Goal: Task Accomplishment & Management: Use online tool/utility

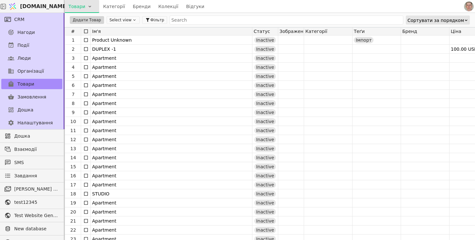
click at [89, 9] on html "[DOMAIN_NAME] Товари Категорії Бренди Колекції Відгуки CRM Нагоди Події Люди Ор…" at bounding box center [237, 120] width 475 height 240
click at [106, 20] on div "Імпортувати товари" at bounding box center [94, 20] width 56 height 10
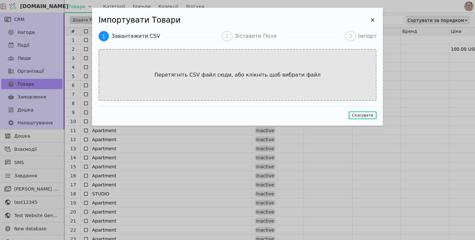
click at [245, 84] on div "Перетягніть CSV файл сюди, або клікніть щоб вибрати файл" at bounding box center [238, 75] width 278 height 52
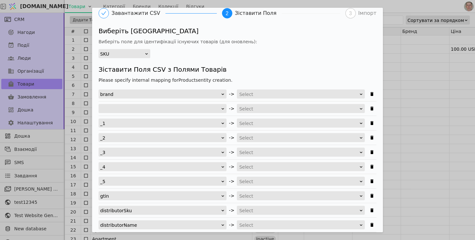
scroll to position [23, 0]
click at [143, 53] on div "SKU" at bounding box center [122, 53] width 44 height 9
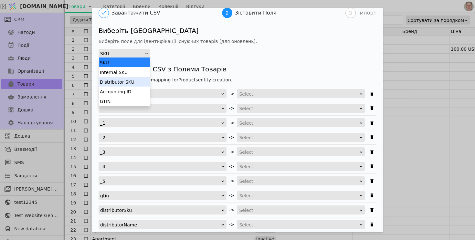
click at [137, 82] on div "Distributor SKU" at bounding box center [124, 82] width 51 height 10
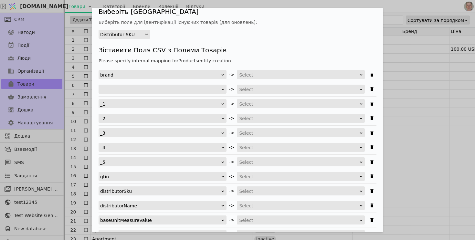
scroll to position [44, 0]
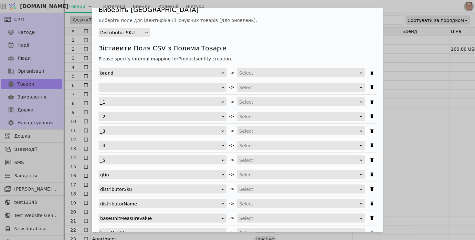
click at [261, 76] on div "Select" at bounding box center [298, 72] width 119 height 9
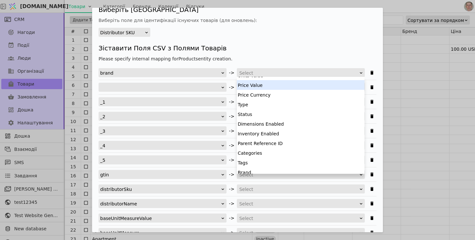
scroll to position [126, 0]
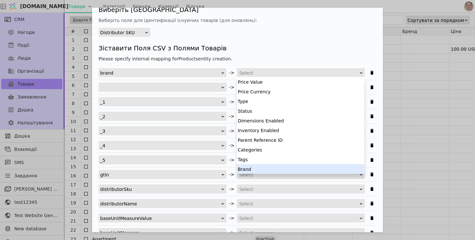
click at [261, 168] on div "Brand" at bounding box center [301, 169] width 128 height 10
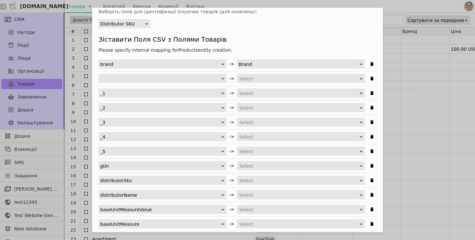
scroll to position [55, 0]
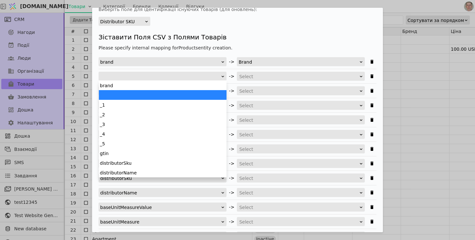
click at [207, 75] on div "Імпортувати Товари" at bounding box center [160, 76] width 121 height 9
click at [207, 76] on div "Імпортувати Товари" at bounding box center [160, 76] width 121 height 9
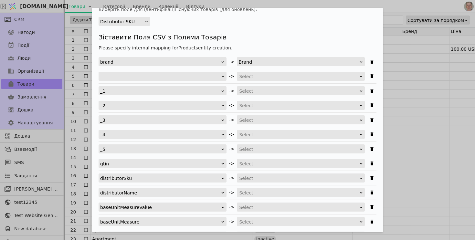
click at [415, 66] on div "Імпортувати Товари Завантажити CSV 2 Зіставити Поля 3 Імпорт Виберіть Унікальне…" at bounding box center [237, 120] width 475 height 240
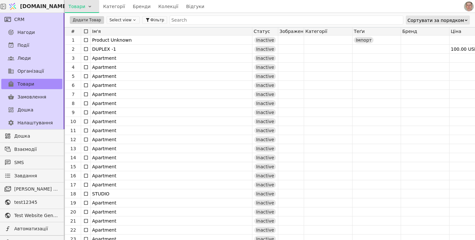
click at [89, 8] on html "[DOMAIN_NAME] Товари Категорії Бренди Колекції Відгуки CRM Нагоди Події Люди Ор…" at bounding box center [237, 120] width 475 height 240
click at [89, 23] on div "Імпортувати товари" at bounding box center [94, 20] width 56 height 10
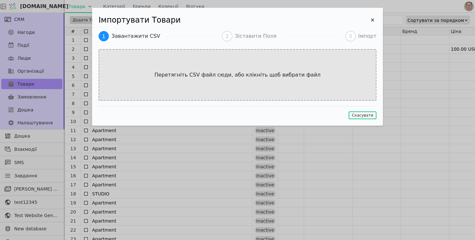
click at [215, 72] on p "Перетягніть CSV файл сюди, або клікніть щоб вибрати файл" at bounding box center [237, 75] width 179 height 8
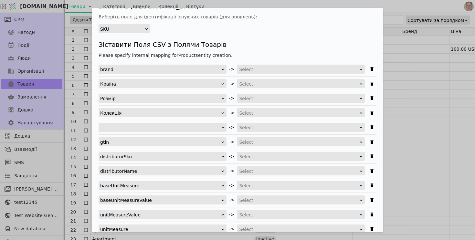
scroll to position [48, 0]
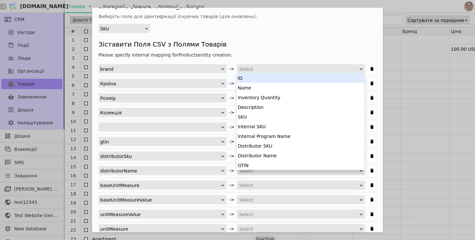
click at [260, 69] on div "Select" at bounding box center [298, 69] width 119 height 9
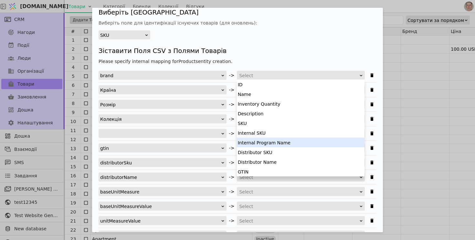
scroll to position [126, 0]
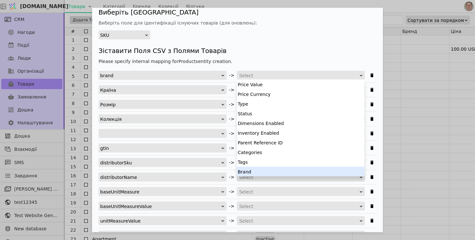
click at [252, 167] on div "Brand" at bounding box center [301, 172] width 128 height 10
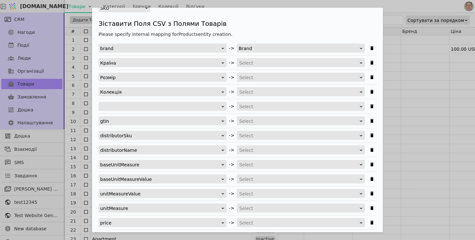
scroll to position [70, 0]
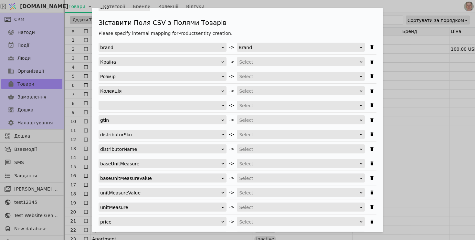
click at [253, 96] on div "brand -> Brand Країна -> Select Розмір -> Select Колекція -> Select -> Select g…" at bounding box center [238, 149] width 278 height 213
click at [258, 89] on div "Select" at bounding box center [298, 91] width 119 height 9
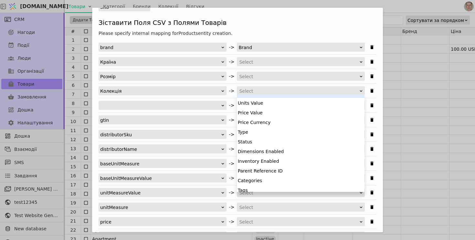
scroll to position [126, 0]
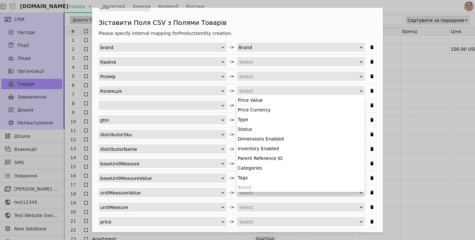
click at [242, 23] on h4 "Зіставити Поля CSV з Полями Товарів" at bounding box center [238, 23] width 278 height 10
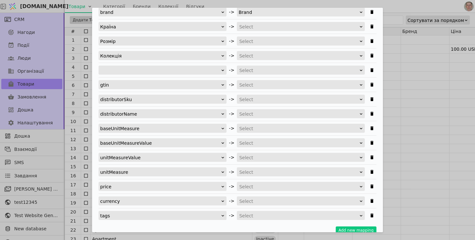
scroll to position [105, 0]
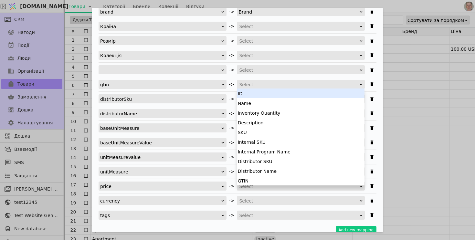
click at [264, 83] on div "Select" at bounding box center [298, 84] width 119 height 9
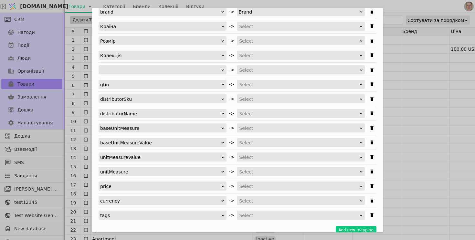
click at [254, 83] on div "Select" at bounding box center [298, 84] width 119 height 9
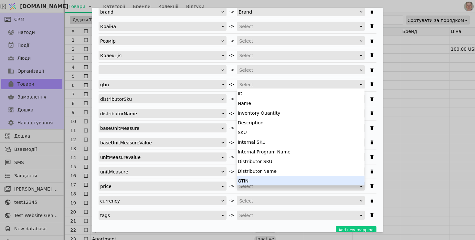
click at [255, 179] on div "GTIN" at bounding box center [301, 181] width 128 height 10
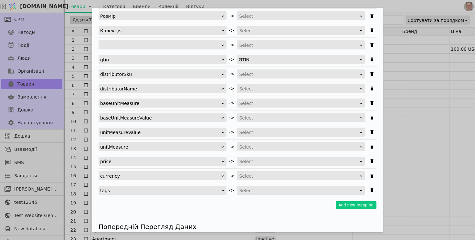
scroll to position [133, 0]
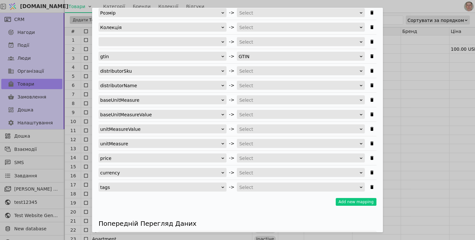
click at [250, 76] on div "brand -> Brand Країна -> Select Розмір -> Select Колекція -> Select -> Select g…" at bounding box center [238, 85] width 278 height 213
click at [251, 74] on div "Select" at bounding box center [298, 71] width 119 height 9
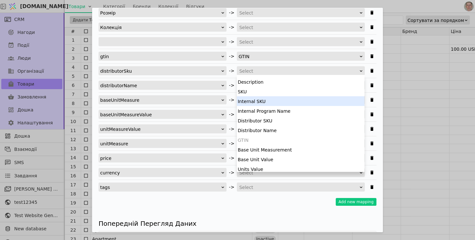
scroll to position [29, 0]
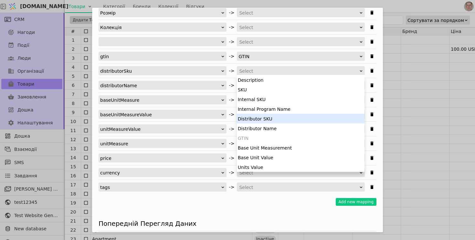
click at [279, 118] on div "Distributor SKU" at bounding box center [301, 119] width 128 height 10
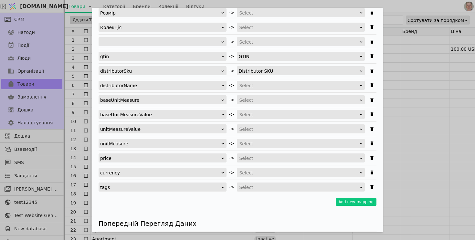
click at [258, 86] on div "Select" at bounding box center [298, 85] width 119 height 9
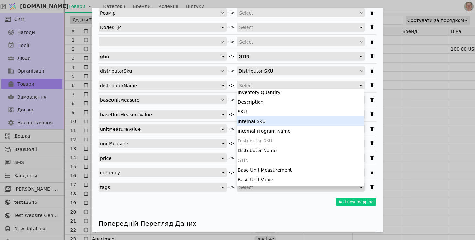
scroll to position [25, 0]
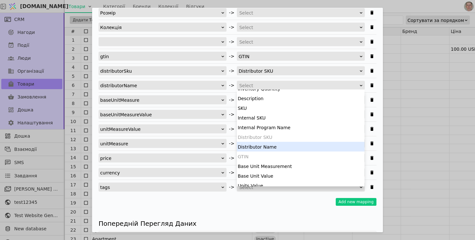
click at [271, 145] on div "Distributor Name" at bounding box center [301, 147] width 128 height 10
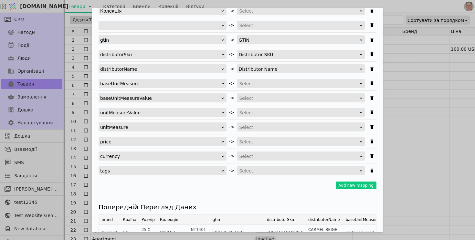
scroll to position [151, 0]
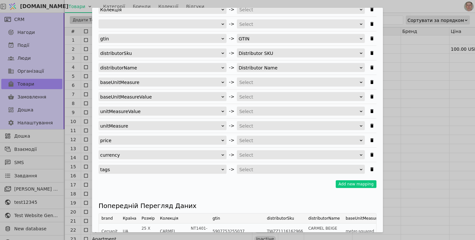
click at [256, 81] on div "Select" at bounding box center [298, 82] width 119 height 9
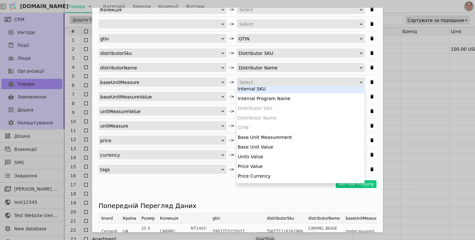
scroll to position [53, 0]
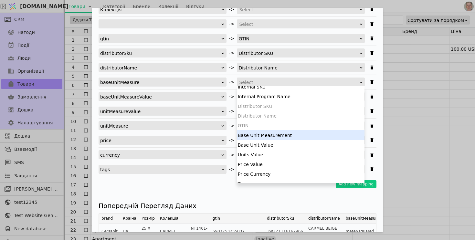
click at [271, 135] on div "Base Unit Measurement" at bounding box center [301, 135] width 128 height 10
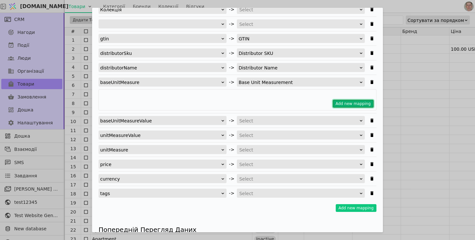
click at [356, 103] on button "Add new mapping" at bounding box center [353, 104] width 41 height 8
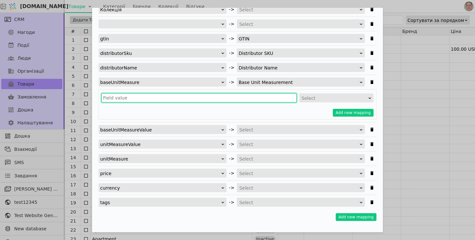
click at [192, 100] on input "Імпортувати Товари" at bounding box center [198, 97] width 195 height 9
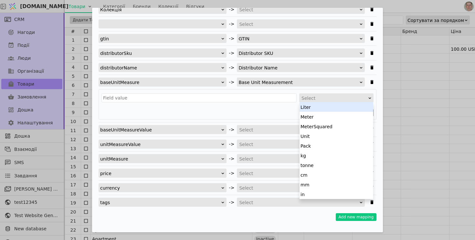
click at [323, 96] on div "Select" at bounding box center [334, 98] width 66 height 9
click at [319, 138] on div "Unit" at bounding box center [337, 136] width 74 height 10
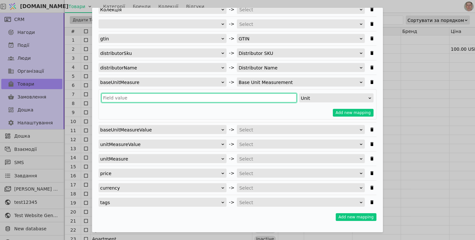
click at [137, 97] on input "Імпортувати Товари" at bounding box center [198, 97] width 195 height 9
paste input "meter-squared"
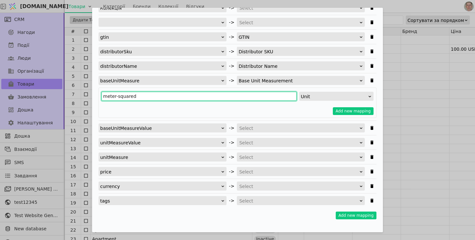
type input "meter-squared"
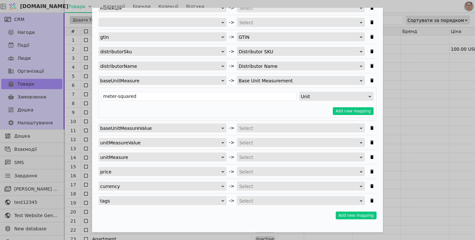
click at [331, 97] on div "Unit" at bounding box center [334, 96] width 67 height 9
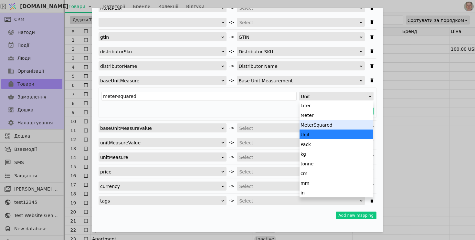
click at [325, 127] on div "MeterSquared" at bounding box center [337, 125] width 74 height 10
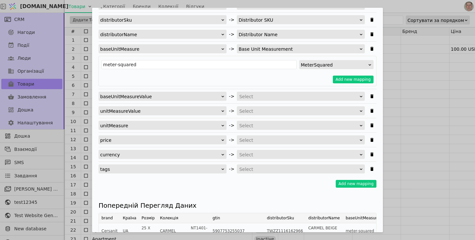
scroll to position [186, 0]
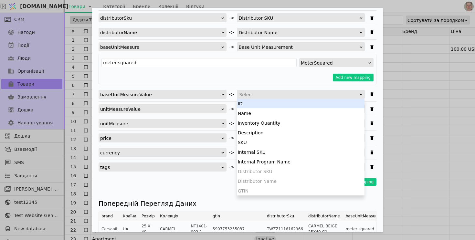
click at [261, 96] on div "Select" at bounding box center [298, 94] width 119 height 9
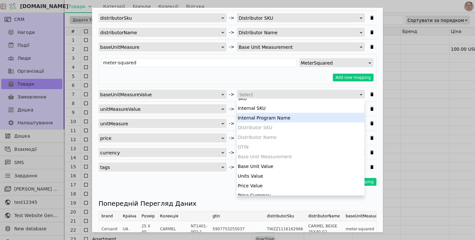
scroll to position [48, 0]
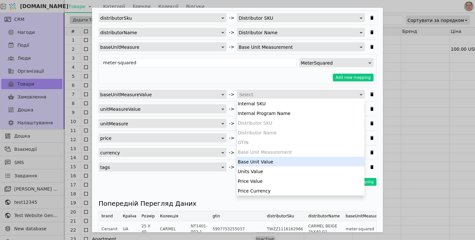
click at [280, 161] on div "Base Unit Value" at bounding box center [301, 162] width 128 height 10
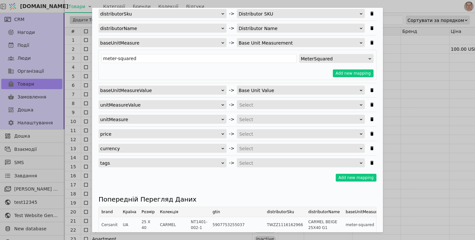
scroll to position [201, 0]
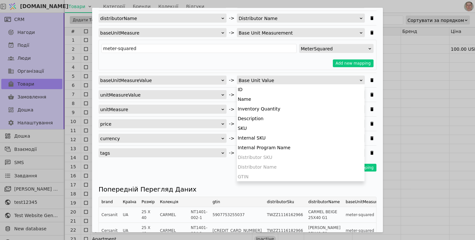
click at [275, 81] on div "Base Unit Value" at bounding box center [298, 80] width 121 height 9
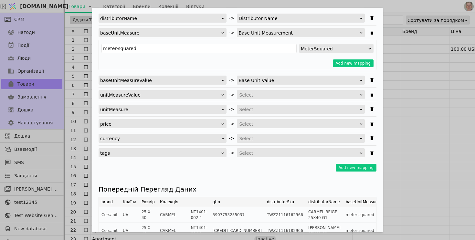
click at [247, 96] on div "Select" at bounding box center [298, 94] width 119 height 9
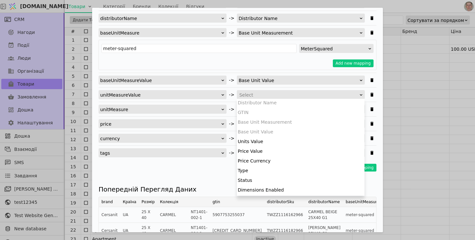
scroll to position [79, 0]
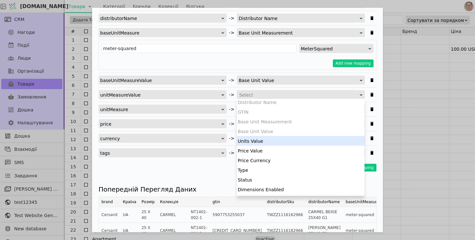
click at [275, 143] on div "Units Value" at bounding box center [301, 141] width 128 height 10
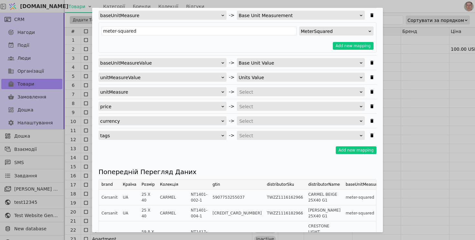
scroll to position [218, 0]
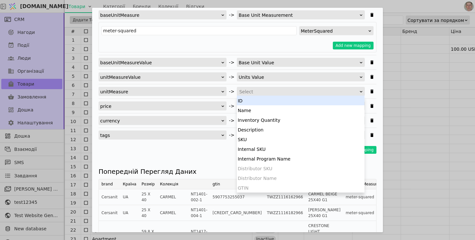
click at [260, 92] on div "Select" at bounding box center [298, 91] width 119 height 9
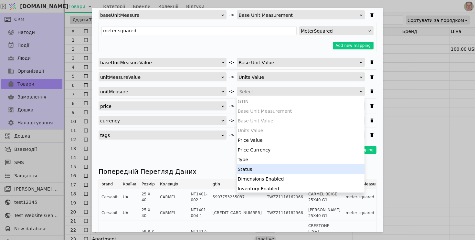
scroll to position [87, 0]
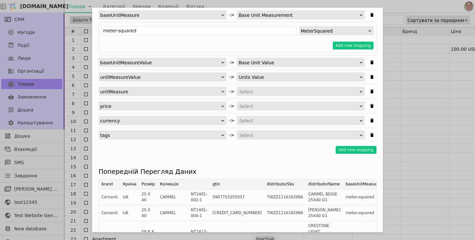
click at [184, 151] on div "Add new mapping" at bounding box center [238, 150] width 278 height 8
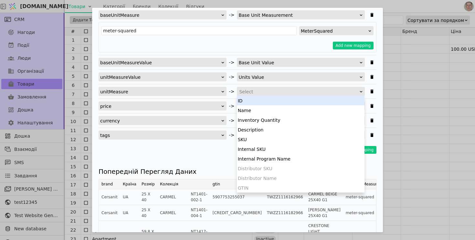
click at [264, 91] on div "Select" at bounding box center [298, 91] width 119 height 9
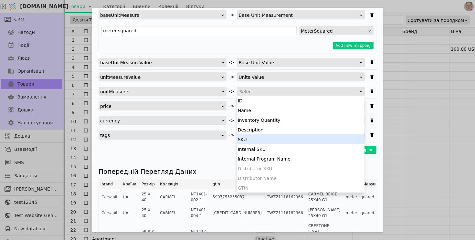
scroll to position [0, 0]
click at [188, 148] on div "Add new mapping" at bounding box center [238, 150] width 278 height 8
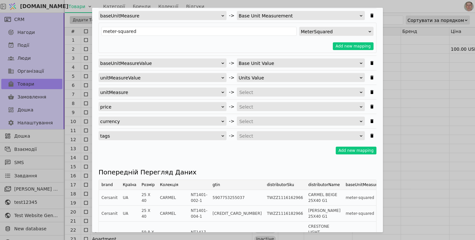
scroll to position [220, 0]
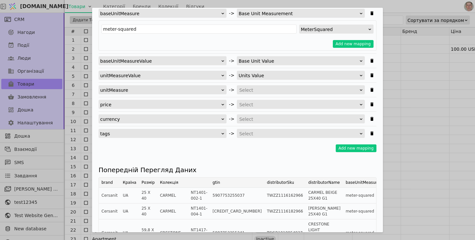
click at [258, 97] on div "brand -> Brand Країна -> Select Розмір -> Select Колекція -> Select -> Select g…" at bounding box center [238, 15] width 278 height 246
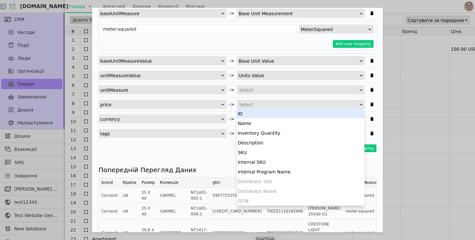
click at [258, 105] on div "Select" at bounding box center [298, 104] width 119 height 9
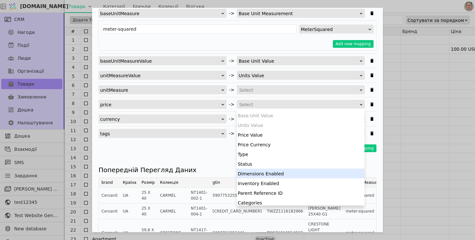
scroll to position [105, 0]
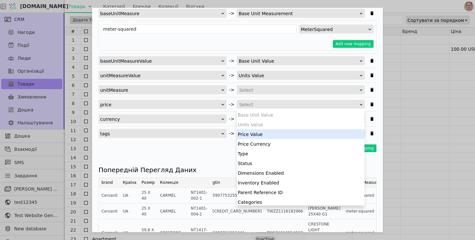
click at [275, 135] on div "Price Value" at bounding box center [301, 134] width 128 height 10
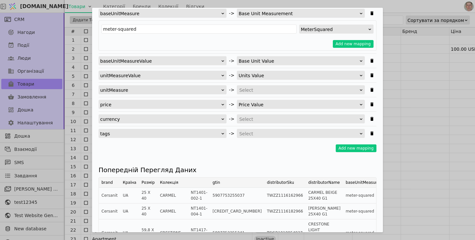
click at [267, 119] on div "Select" at bounding box center [298, 119] width 119 height 9
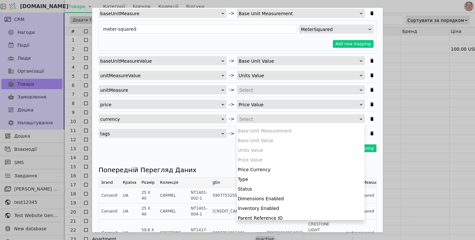
scroll to position [126, 0]
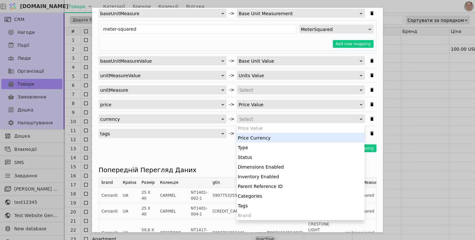
click at [274, 141] on div "Price Currency" at bounding box center [301, 138] width 128 height 10
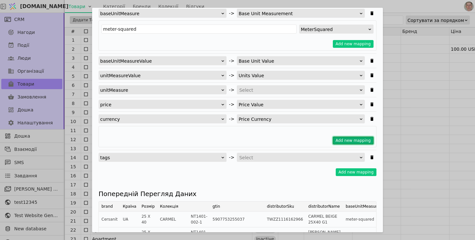
click at [342, 139] on button "Add new mapping" at bounding box center [353, 141] width 41 height 8
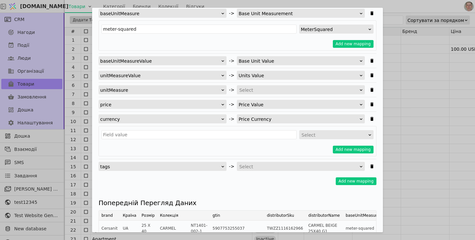
click at [313, 134] on div "Select" at bounding box center [334, 135] width 66 height 9
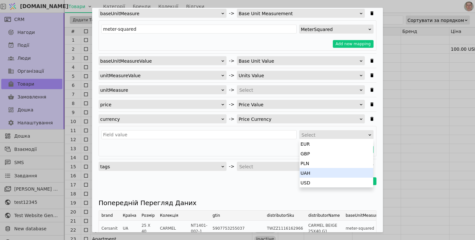
click at [315, 171] on div "UAH" at bounding box center [337, 173] width 74 height 10
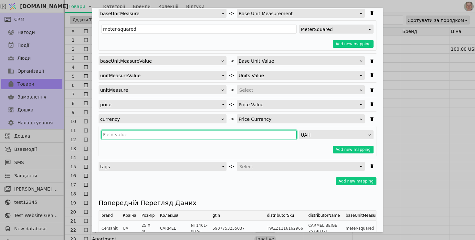
click at [165, 137] on input "Імпортувати Товари" at bounding box center [198, 134] width 195 height 9
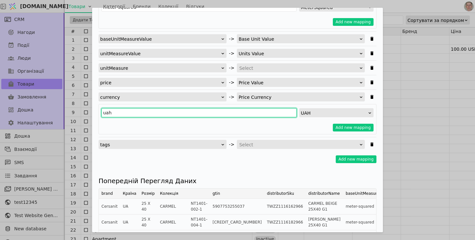
scroll to position [242, 0]
type input "uah"
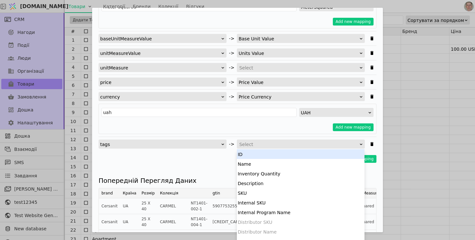
scroll to position [1, 0]
click at [261, 144] on div "Select" at bounding box center [298, 144] width 119 height 9
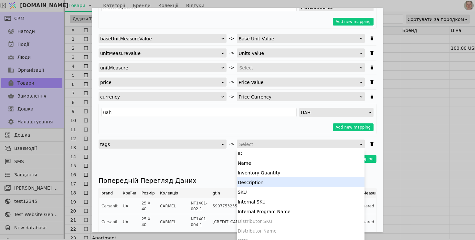
scroll to position [131, 0]
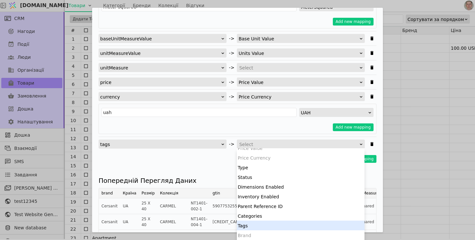
click at [249, 224] on div "Tags" at bounding box center [301, 226] width 128 height 10
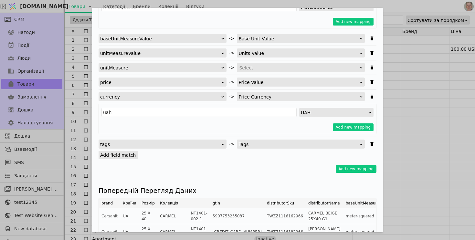
click at [115, 156] on label "Add field match" at bounding box center [118, 155] width 39 height 8
click at [0, 0] on input "Add field match" at bounding box center [0, 0] width 0 height 0
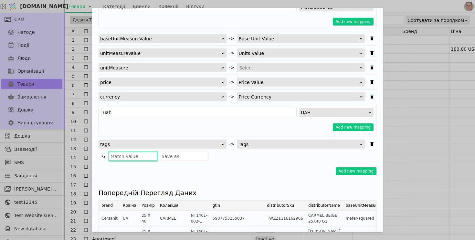
click at [142, 156] on input "Імпортувати Товари" at bounding box center [133, 156] width 48 height 9
paste input "Імпорт"
type input "Імпорт"
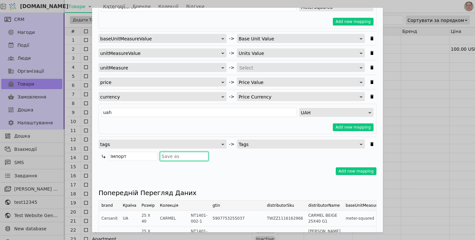
click at [188, 156] on input "Імпортувати Товари" at bounding box center [184, 156] width 48 height 9
paste input "Імпорт"
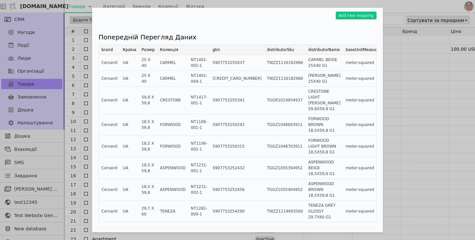
scroll to position [419, 0]
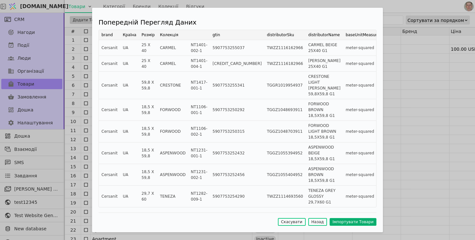
type input "Імпорт"
click at [354, 220] on button "Імпортувати Товари" at bounding box center [353, 222] width 47 height 8
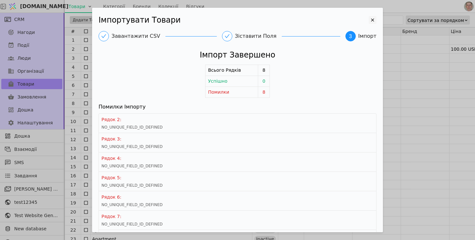
click at [372, 19] on icon "Імпортувати Товари" at bounding box center [373, 20] width 8 height 8
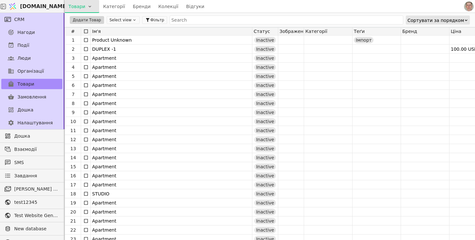
click at [87, 8] on html "[DOMAIN_NAME] Товари Категорії Бренди Колекції Відгуки CRM Нагоди Події Люди Ор…" at bounding box center [237, 120] width 475 height 240
click at [86, 18] on div "Імпортувати товари" at bounding box center [94, 20] width 56 height 10
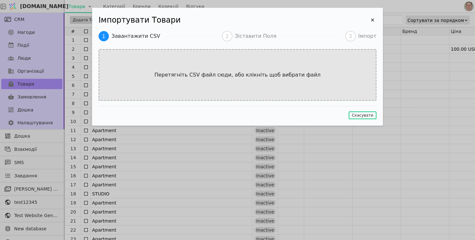
click at [200, 69] on div "Перетягніть CSV файл сюди, або клікніть щоб вибрати файл" at bounding box center [238, 75] width 278 height 52
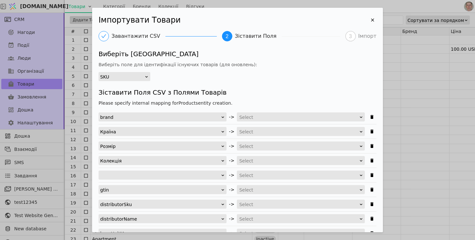
click at [134, 76] on div "SKU" at bounding box center [122, 76] width 44 height 9
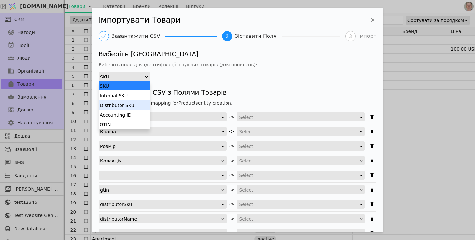
click at [132, 106] on div "Distributor SKU" at bounding box center [124, 105] width 51 height 10
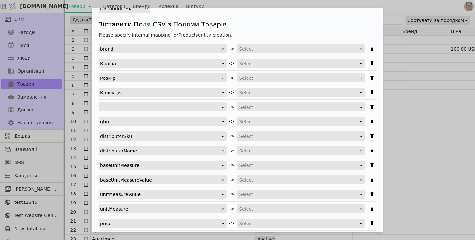
scroll to position [75, 0]
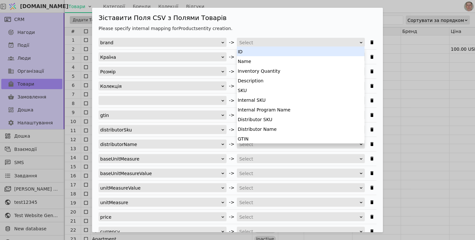
click at [266, 42] on div "Select" at bounding box center [298, 42] width 119 height 9
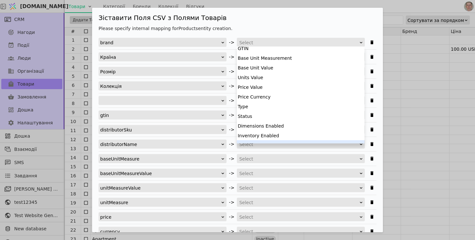
scroll to position [126, 0]
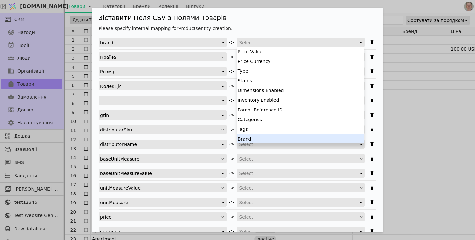
click at [256, 139] on div "Brand" at bounding box center [301, 139] width 128 height 10
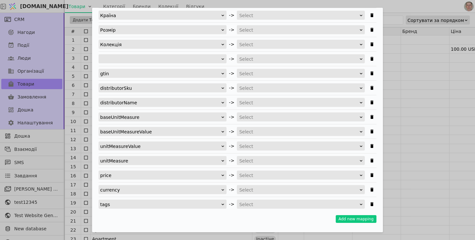
scroll to position [119, 0]
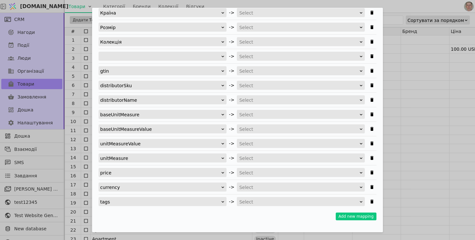
click at [264, 71] on div "Select" at bounding box center [298, 71] width 119 height 9
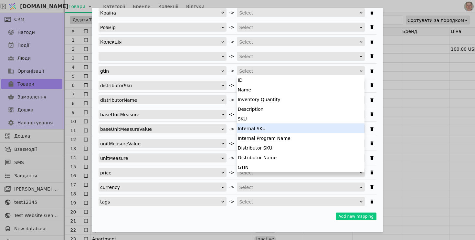
scroll to position [51, 0]
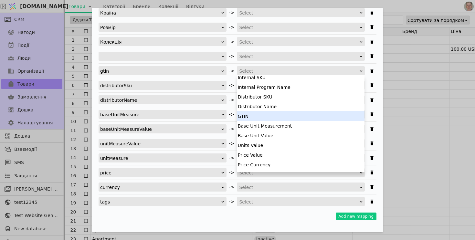
click at [274, 116] on div "GTIN" at bounding box center [301, 116] width 128 height 10
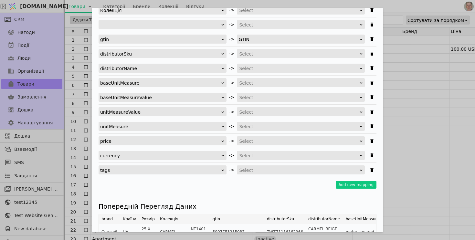
scroll to position [152, 0]
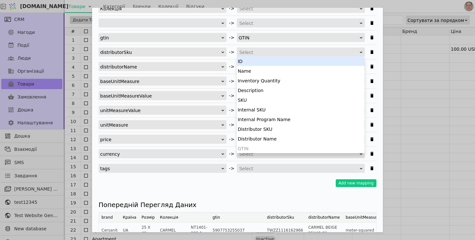
click at [263, 52] on div "Select" at bounding box center [298, 52] width 119 height 9
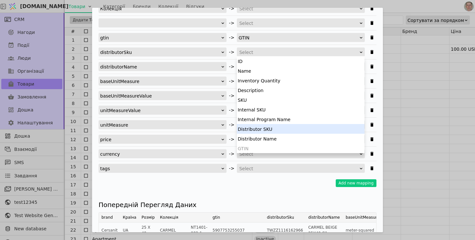
click at [273, 127] on div "Distributor SKU" at bounding box center [301, 129] width 128 height 10
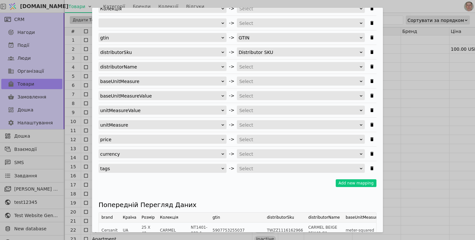
click at [256, 67] on div "Select" at bounding box center [298, 66] width 119 height 9
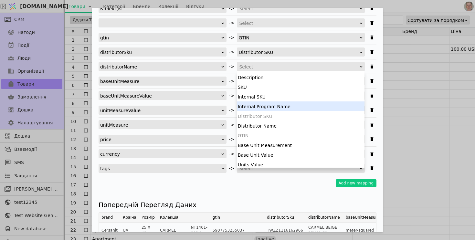
scroll to position [28, 0]
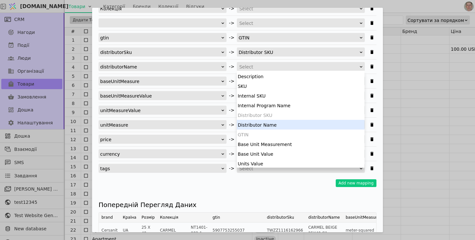
click at [271, 122] on div "Distributor Name" at bounding box center [301, 125] width 128 height 10
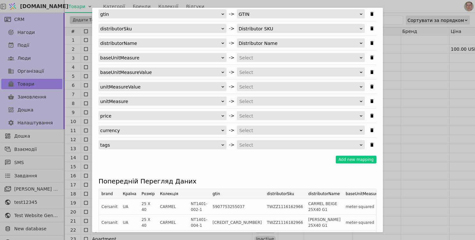
scroll to position [177, 0]
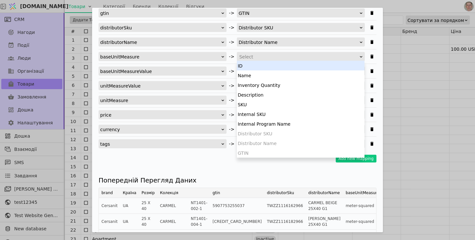
click at [249, 56] on div "Select" at bounding box center [298, 56] width 119 height 9
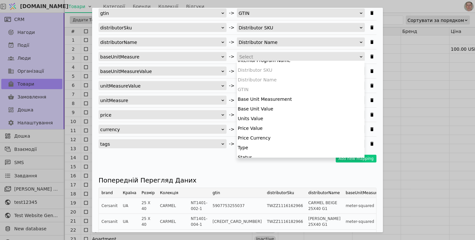
scroll to position [65, 0]
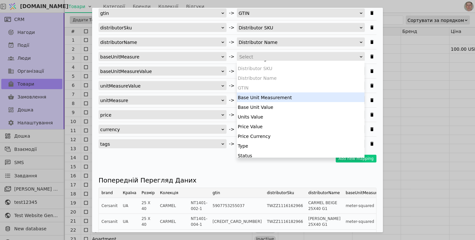
click at [281, 95] on div "Base Unit Measurement" at bounding box center [301, 97] width 128 height 10
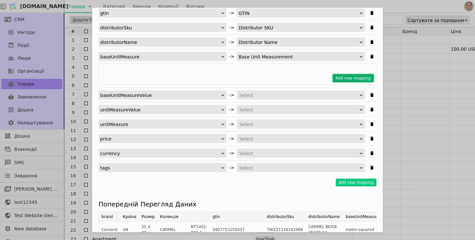
click at [350, 78] on button "Add new mapping" at bounding box center [353, 78] width 41 height 8
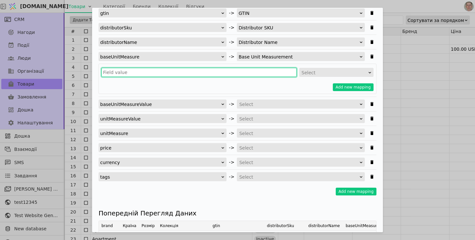
click at [151, 72] on input "Імпортувати Товари" at bounding box center [198, 72] width 195 height 9
drag, startPoint x: 166, startPoint y: 73, endPoint x: 171, endPoint y: 72, distance: 4.9
click at [166, 73] on input "Імпортувати Товари" at bounding box center [198, 72] width 195 height 9
paste input "meter-squared"
type input "meter-squared"
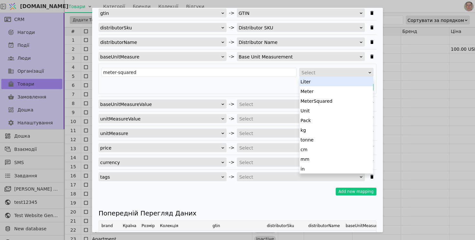
click at [313, 75] on div "Select" at bounding box center [334, 72] width 66 height 9
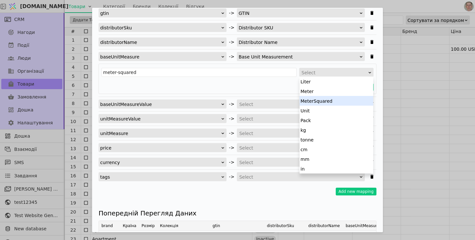
click at [320, 100] on div "MeterSquared" at bounding box center [337, 101] width 74 height 10
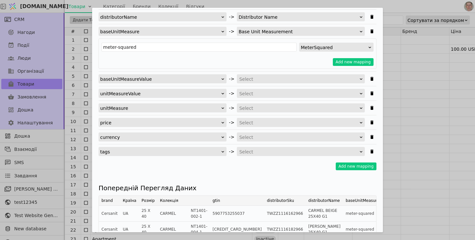
scroll to position [207, 0]
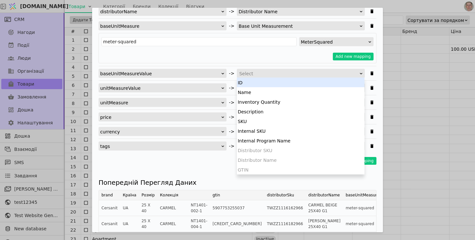
click at [258, 73] on div "Select" at bounding box center [298, 73] width 119 height 9
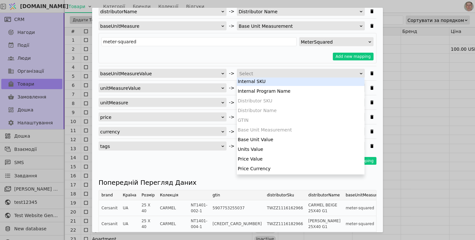
scroll to position [51, 0]
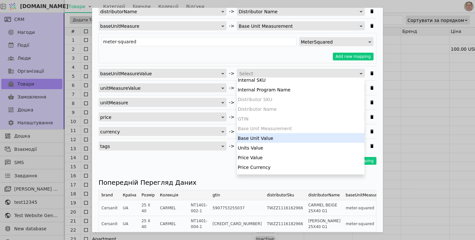
click at [266, 136] on div "Base Unit Value" at bounding box center [301, 138] width 128 height 10
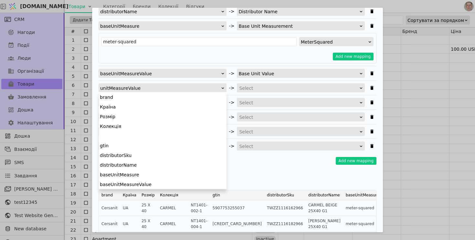
click at [195, 88] on div "unitMeasureValue" at bounding box center [160, 88] width 121 height 9
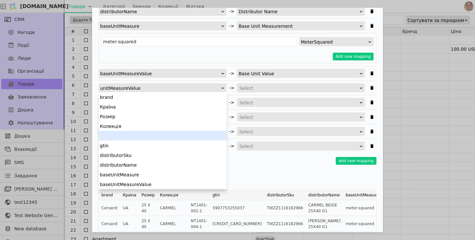
scroll to position [0, 0]
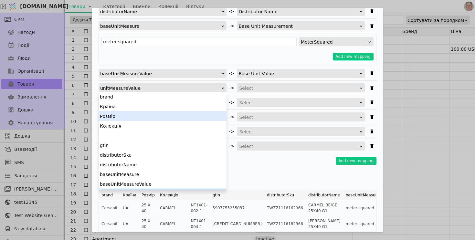
click at [264, 86] on div "Select" at bounding box center [298, 88] width 119 height 9
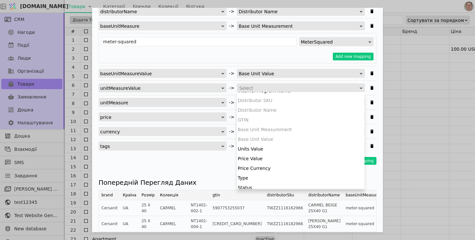
scroll to position [67, 0]
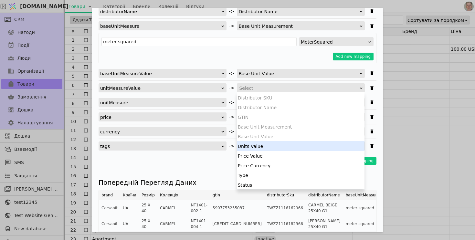
click at [262, 144] on div "Units Value" at bounding box center [301, 146] width 128 height 10
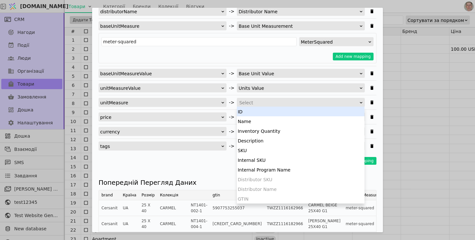
click at [258, 102] on div "Select" at bounding box center [298, 102] width 119 height 9
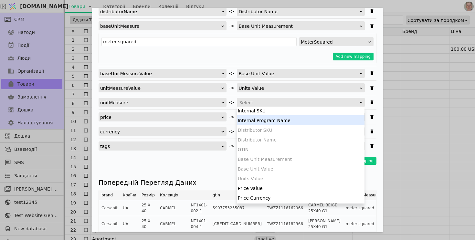
scroll to position [51, 0]
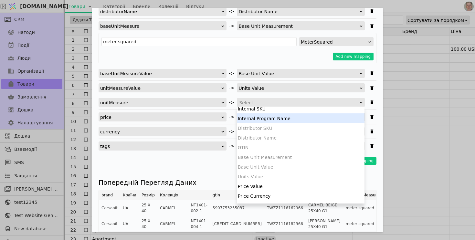
click at [218, 165] on div "Please specify internal mapping for Products entity creation. brand -> Brand Кр…" at bounding box center [238, 31] width 278 height 279
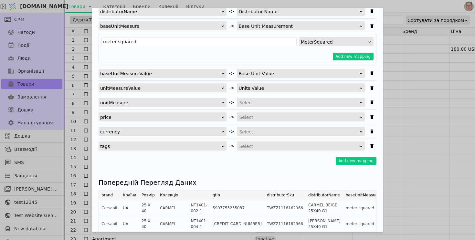
click at [262, 115] on div "Select" at bounding box center [298, 117] width 119 height 9
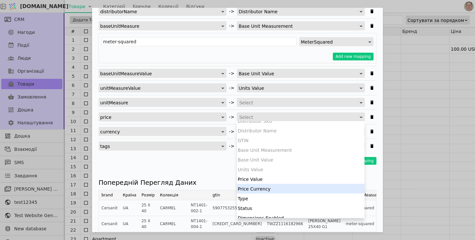
scroll to position [76, 0]
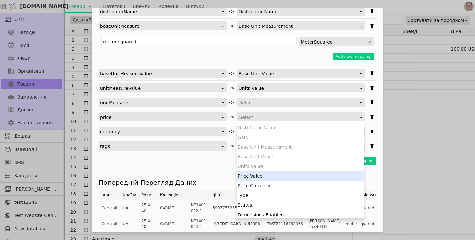
click at [270, 175] on div "Price Value" at bounding box center [301, 176] width 128 height 10
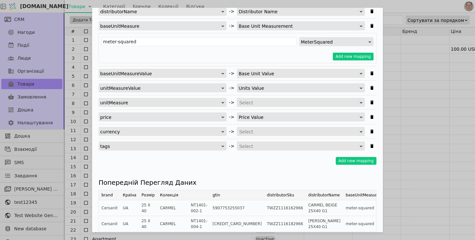
click at [258, 132] on div "Select" at bounding box center [298, 131] width 119 height 9
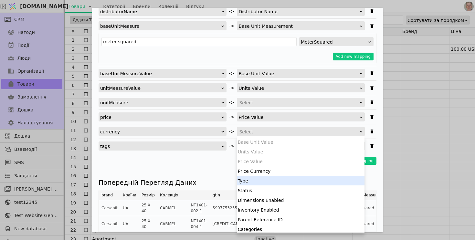
scroll to position [106, 0]
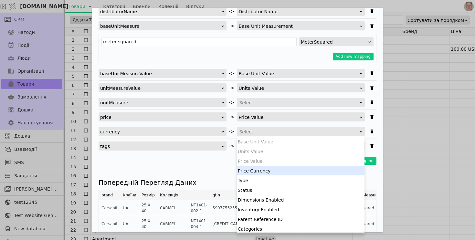
click at [264, 171] on div "Price Currency" at bounding box center [301, 171] width 128 height 10
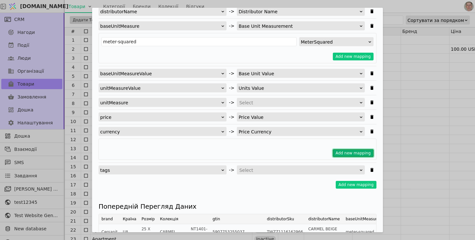
click at [351, 151] on button "Add new mapping" at bounding box center [353, 153] width 41 height 8
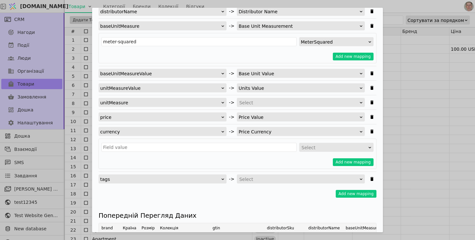
click at [140, 153] on div "Select Add new mapping" at bounding box center [238, 154] width 278 height 30
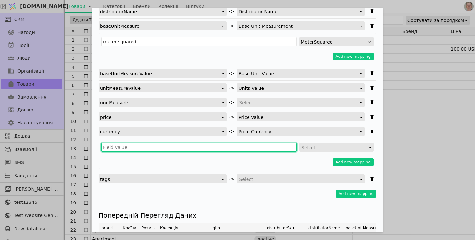
click at [140, 151] on input "Імпортувати Товари" at bounding box center [198, 147] width 195 height 9
type input "uah"
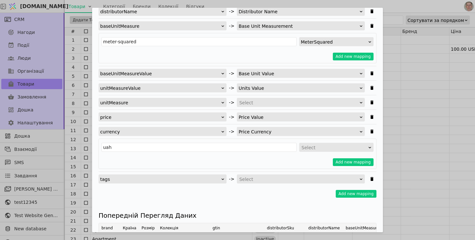
click at [326, 150] on div "Select" at bounding box center [334, 147] width 66 height 9
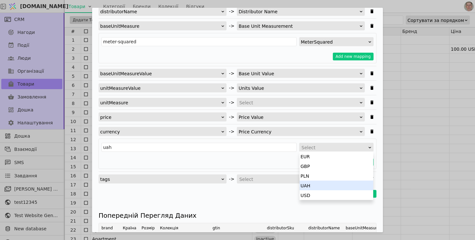
click at [317, 182] on div "UAH" at bounding box center [337, 186] width 74 height 10
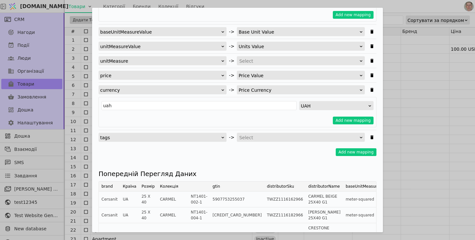
scroll to position [252, 0]
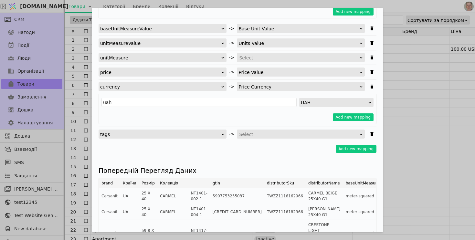
click at [266, 137] on div "Select" at bounding box center [298, 134] width 119 height 9
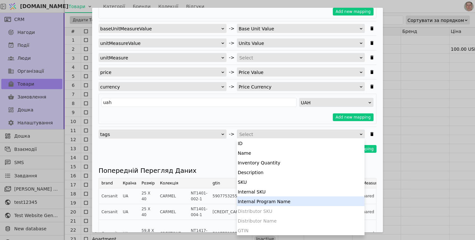
scroll to position [126, 0]
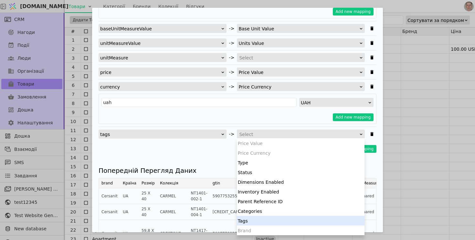
click at [258, 222] on div "Tags" at bounding box center [301, 221] width 128 height 10
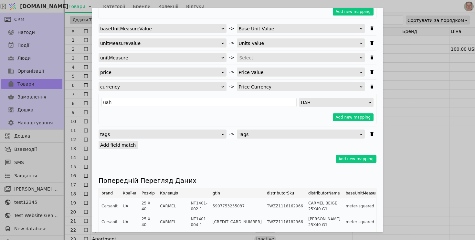
click at [125, 146] on label "Add field match" at bounding box center [118, 145] width 39 height 8
click at [0, 0] on input "Add field match" at bounding box center [0, 0] width 0 height 0
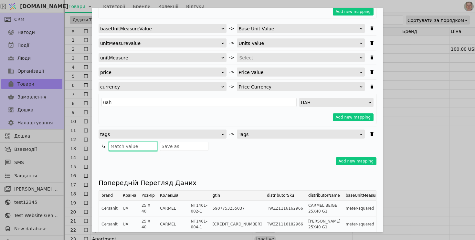
click at [142, 145] on input "Імпортувати Товари" at bounding box center [133, 146] width 48 height 9
paste input "Імпорт"
type input "Імпорт"
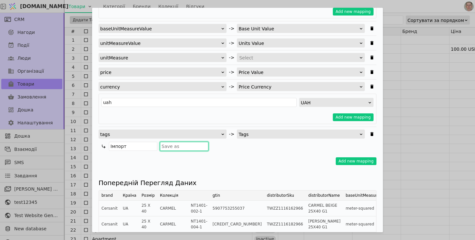
click at [187, 148] on input "Імпортувати Товари" at bounding box center [184, 146] width 48 height 9
paste input "Імпорт"
type input "Імпорт"
click at [352, 161] on button "Add new mapping" at bounding box center [356, 161] width 41 height 8
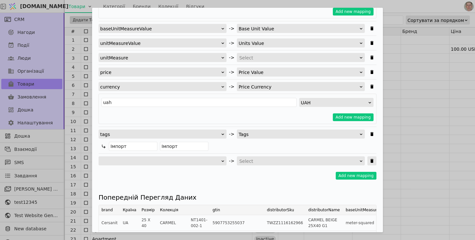
click at [373, 161] on icon "Імпортувати Товари" at bounding box center [371, 161] width 3 height 4
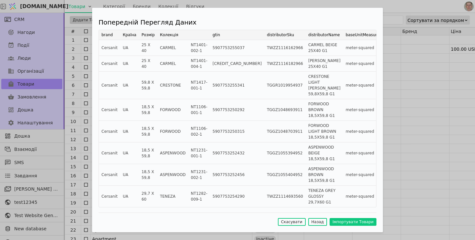
scroll to position [419, 0]
click at [349, 220] on button "Імпортувати Товари" at bounding box center [353, 222] width 47 height 8
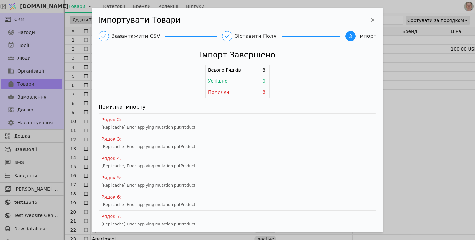
click at [173, 118] on div "Рядок 2 :" at bounding box center [237, 119] width 272 height 7
